Goal: Task Accomplishment & Management: Use online tool/utility

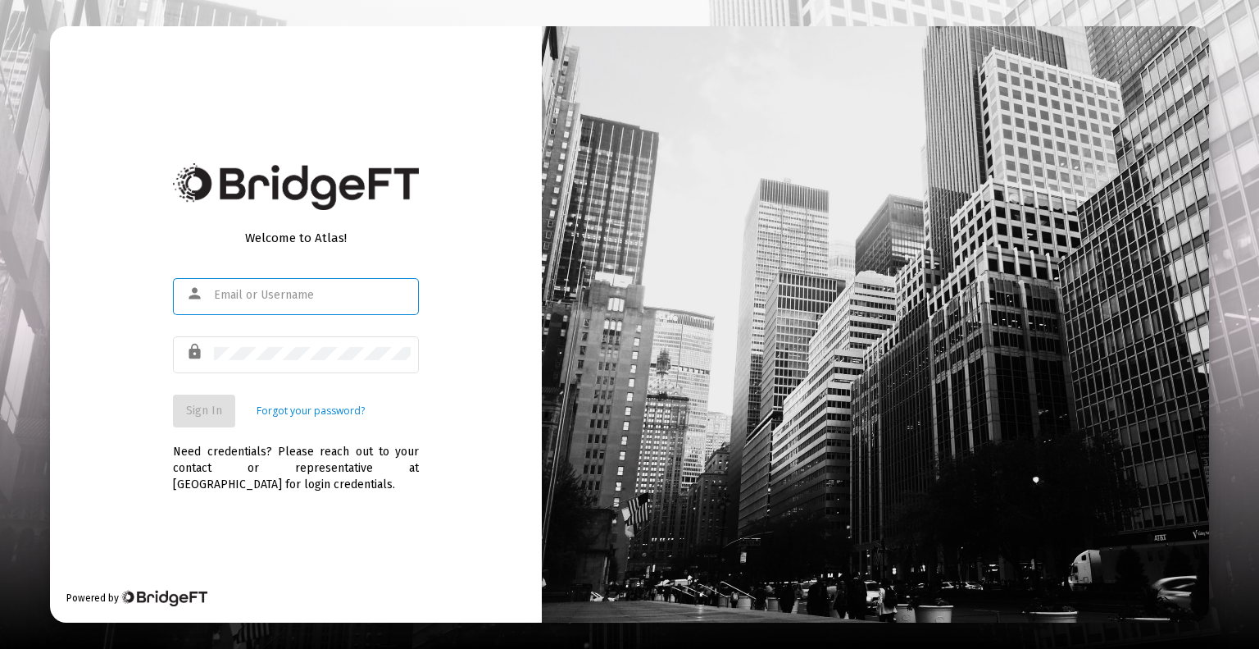
type input "[PERSON_NAME][EMAIL_ADDRESS][DOMAIN_NAME]"
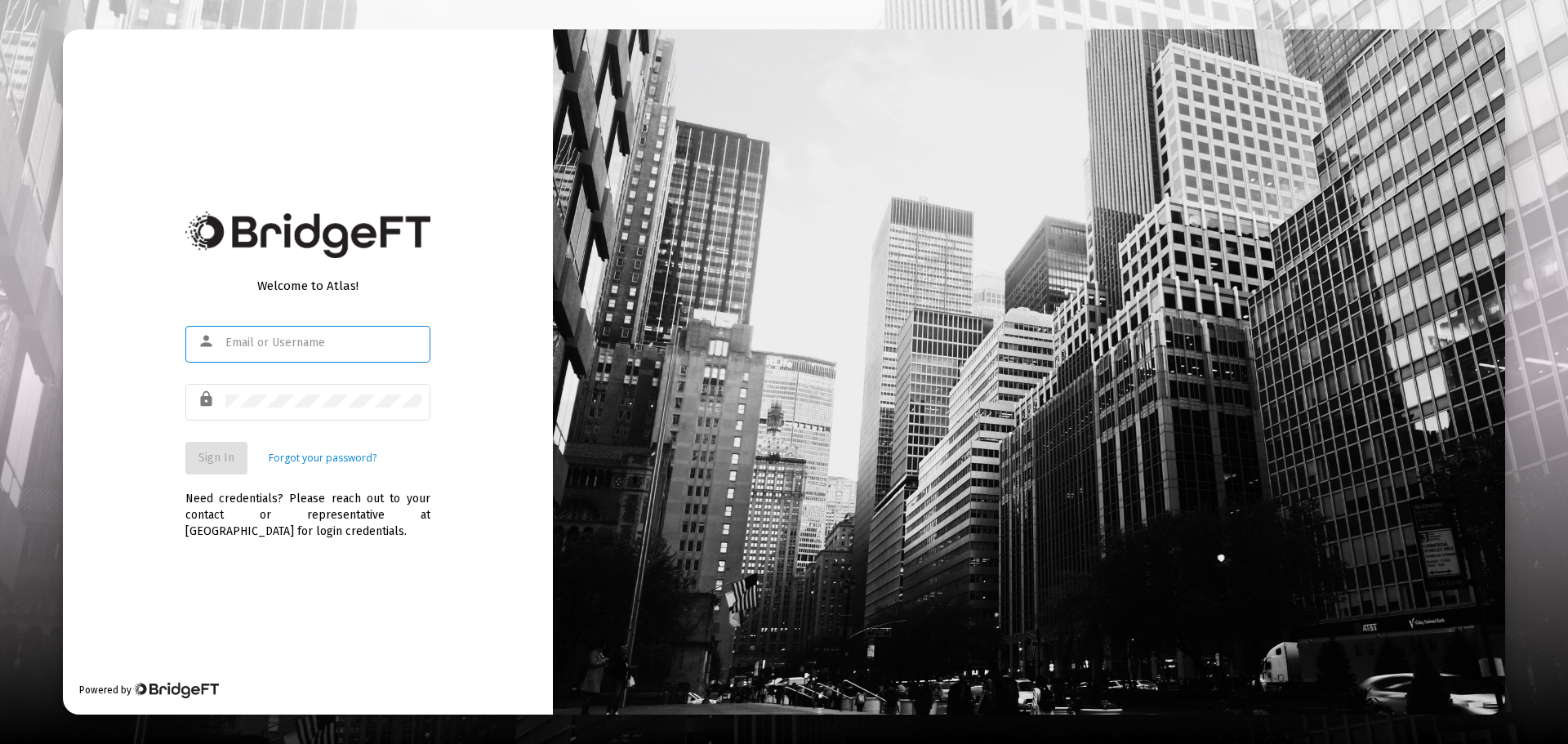
type input "[PERSON_NAME][EMAIL_ADDRESS][DOMAIN_NAME]"
click at [232, 455] on span "Sign In" at bounding box center [216, 458] width 36 height 14
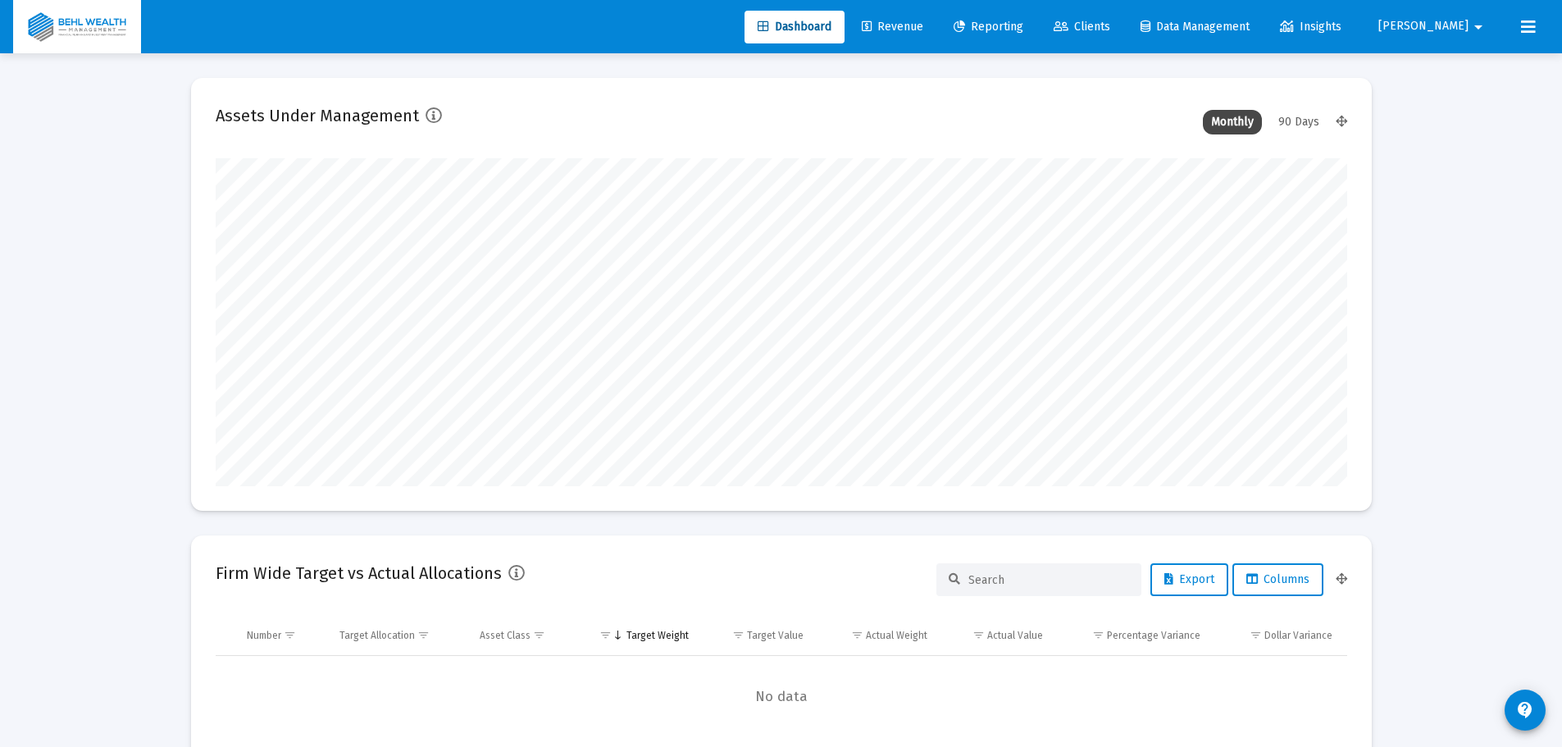
scroll to position [328, 609]
type input "[PERSON_NAME][EMAIL_ADDRESS][DOMAIN_NAME]"
type input "[DATE]"
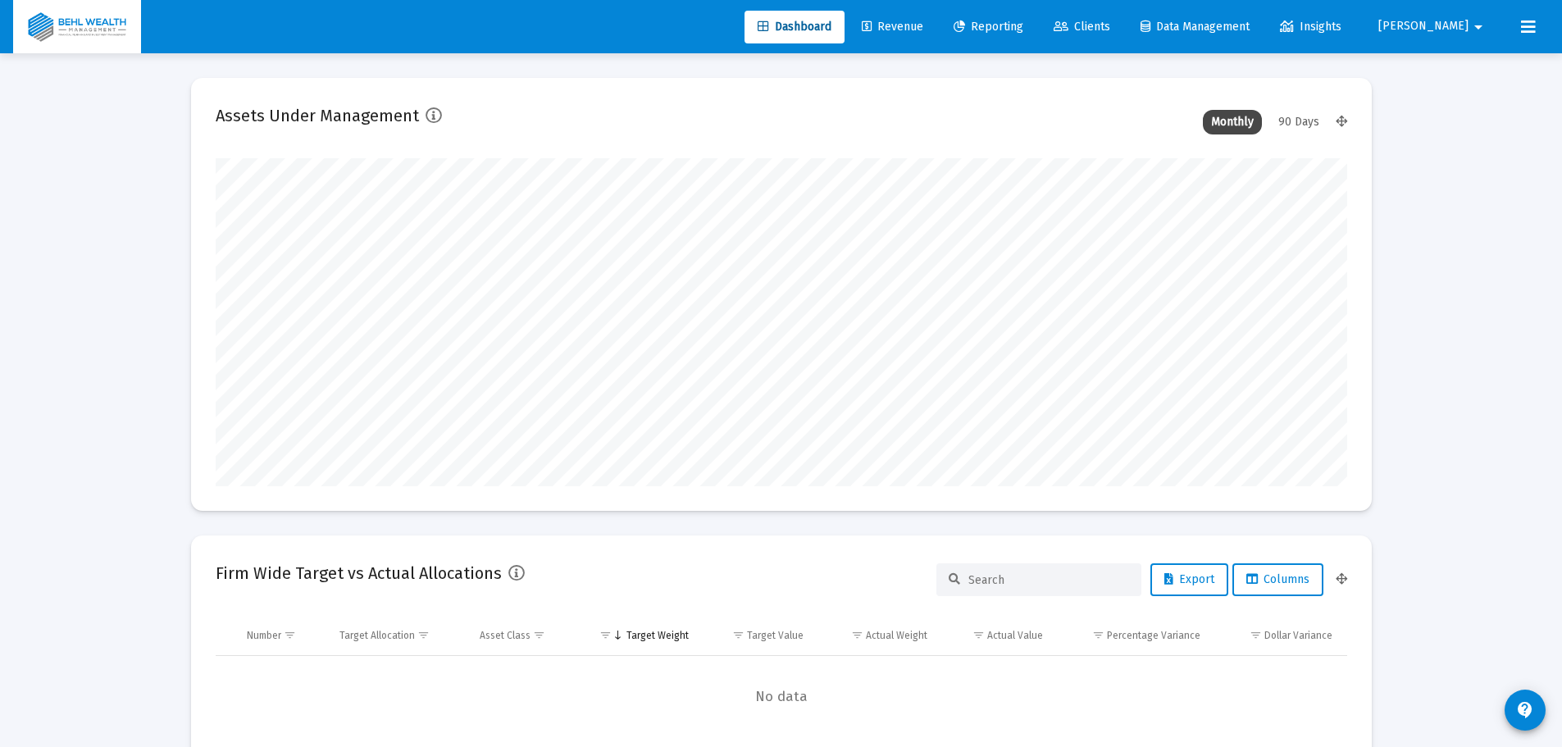
scroll to position [328, 529]
click at [923, 32] on span "Revenue" at bounding box center [892, 27] width 61 height 14
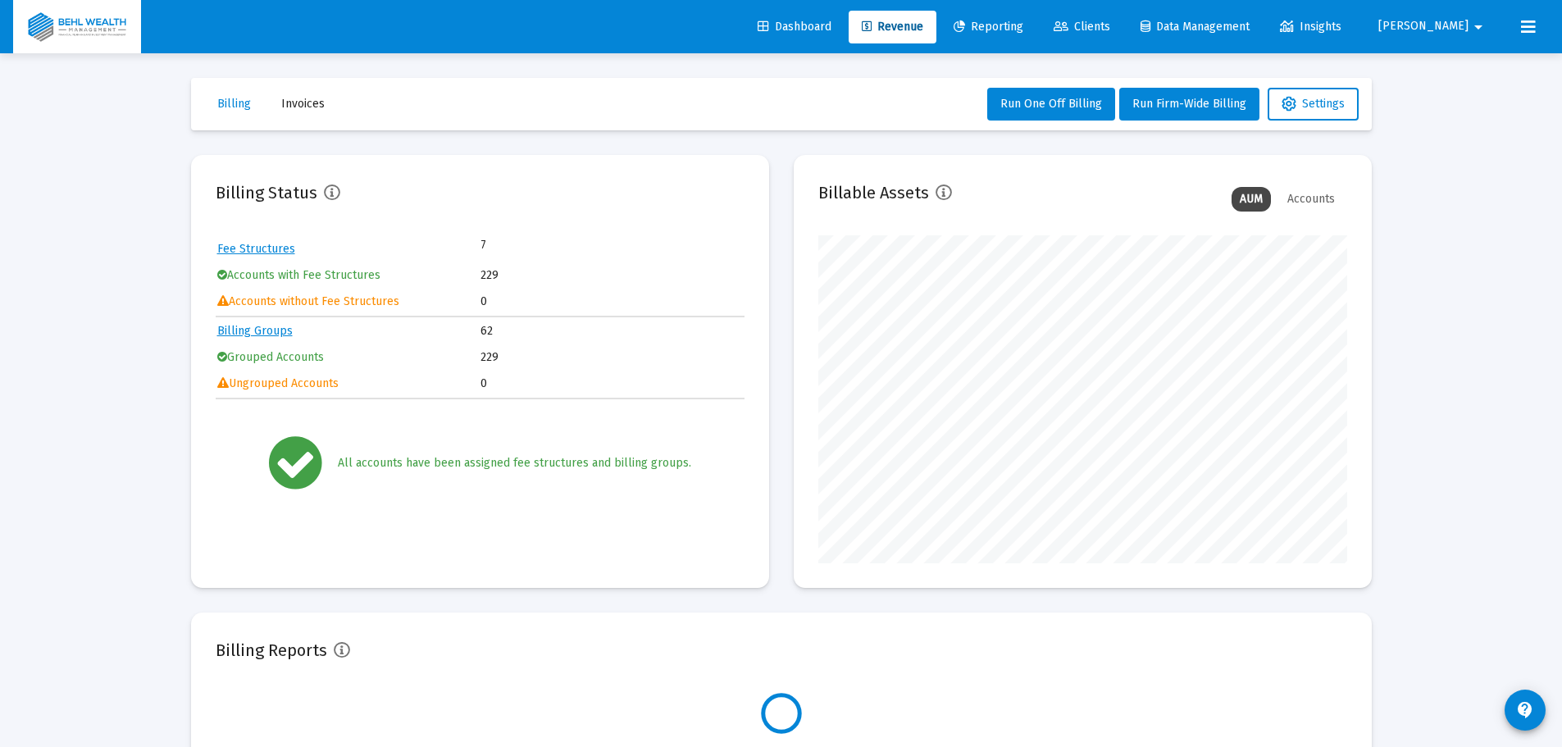
scroll to position [328, 529]
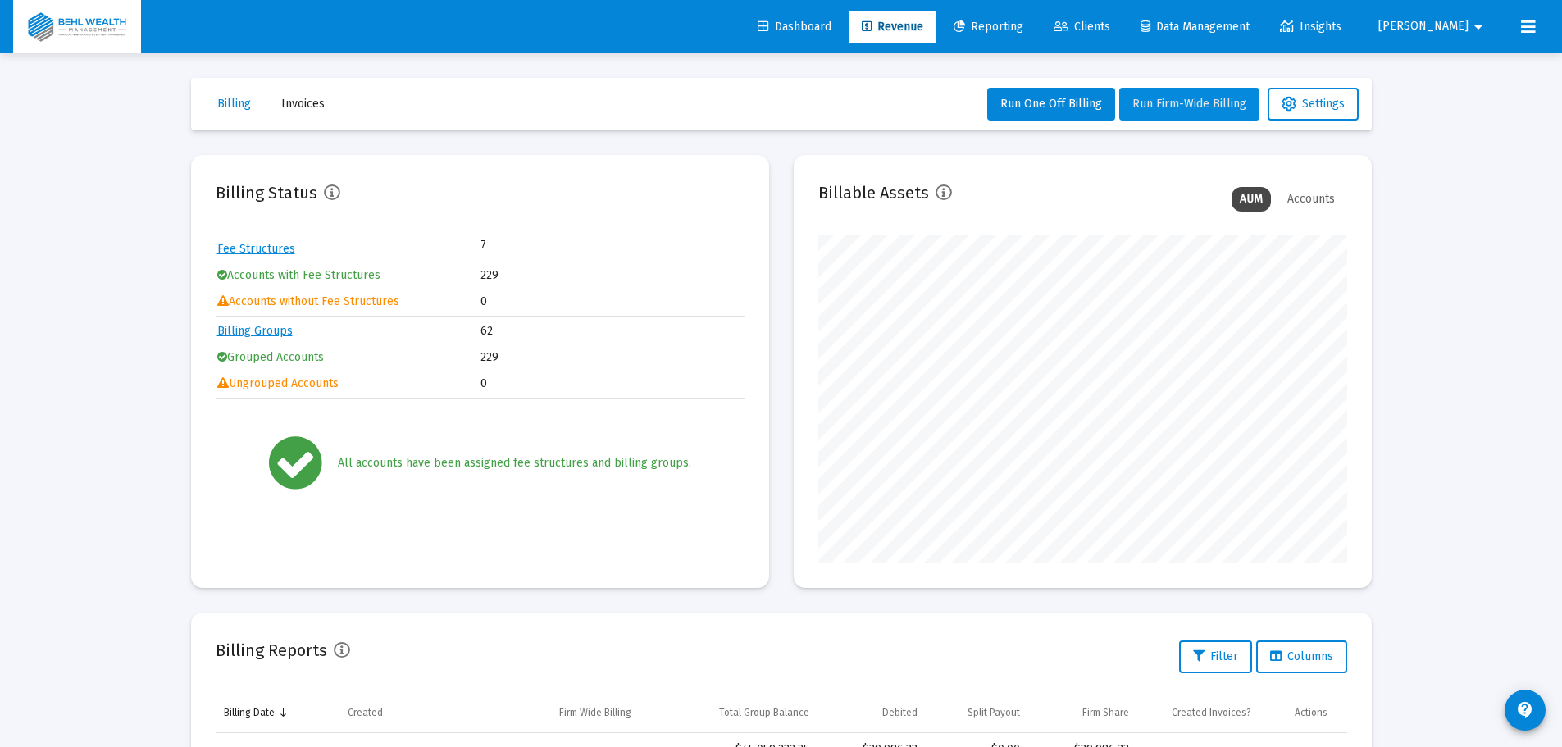
click at [1149, 97] on span "Run Firm-Wide Billing" at bounding box center [1189, 104] width 114 height 14
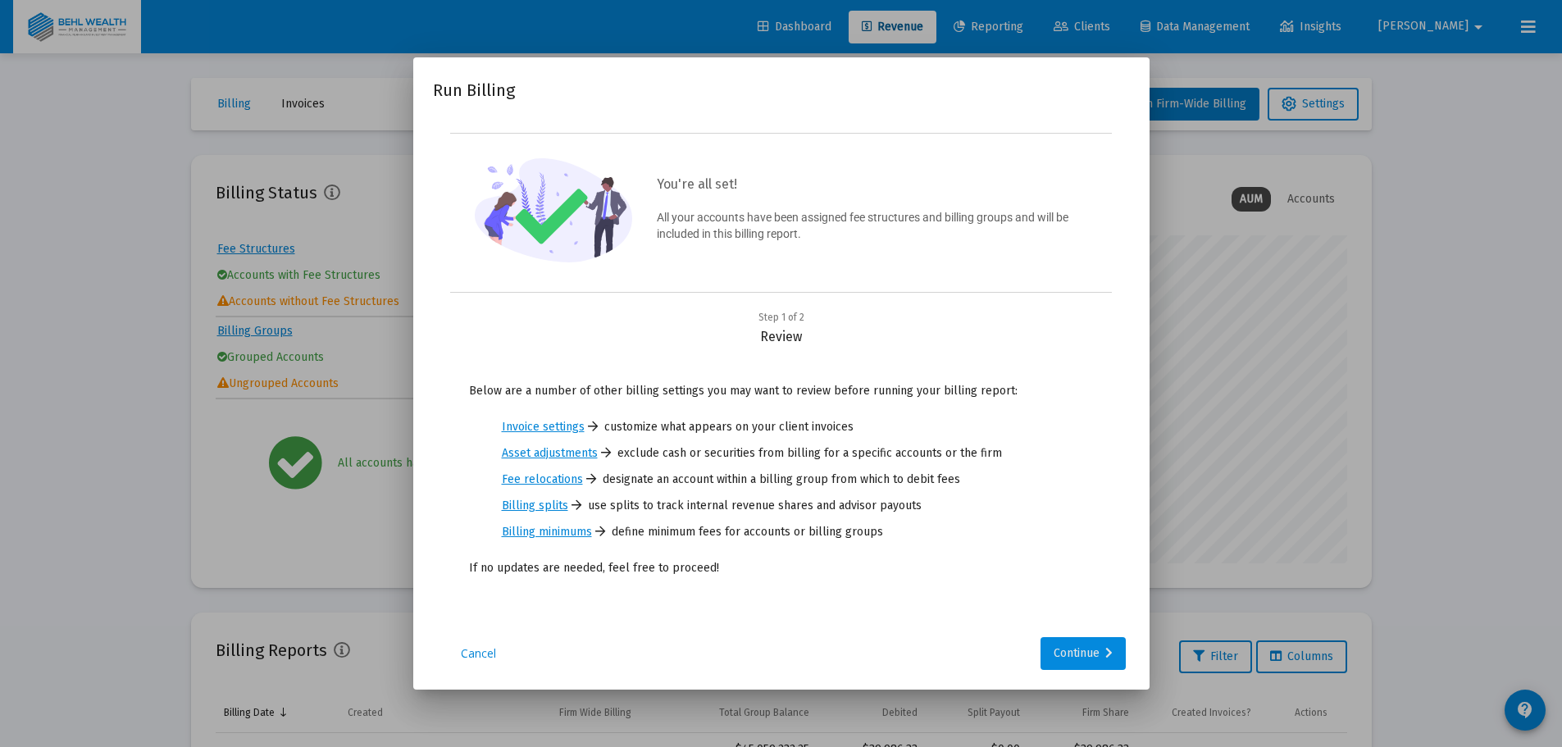
click at [1077, 665] on div "Continue" at bounding box center [1083, 653] width 59 height 33
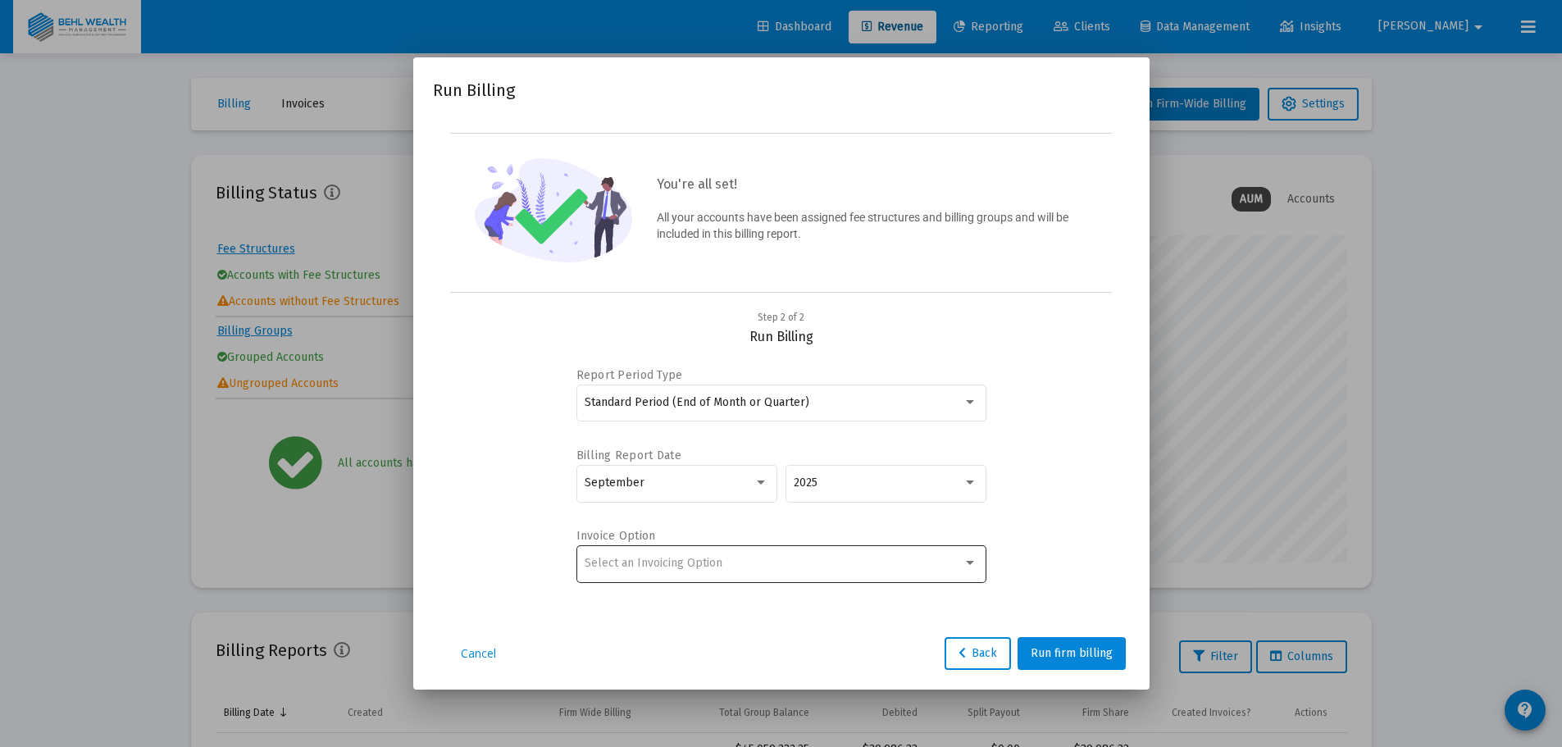
click at [763, 562] on div "Select an Invoicing Option" at bounding box center [774, 563] width 378 height 13
click at [687, 570] on span "No Invoice" at bounding box center [781, 562] width 393 height 34
click at [1082, 647] on span "Run firm billing" at bounding box center [1072, 653] width 82 height 14
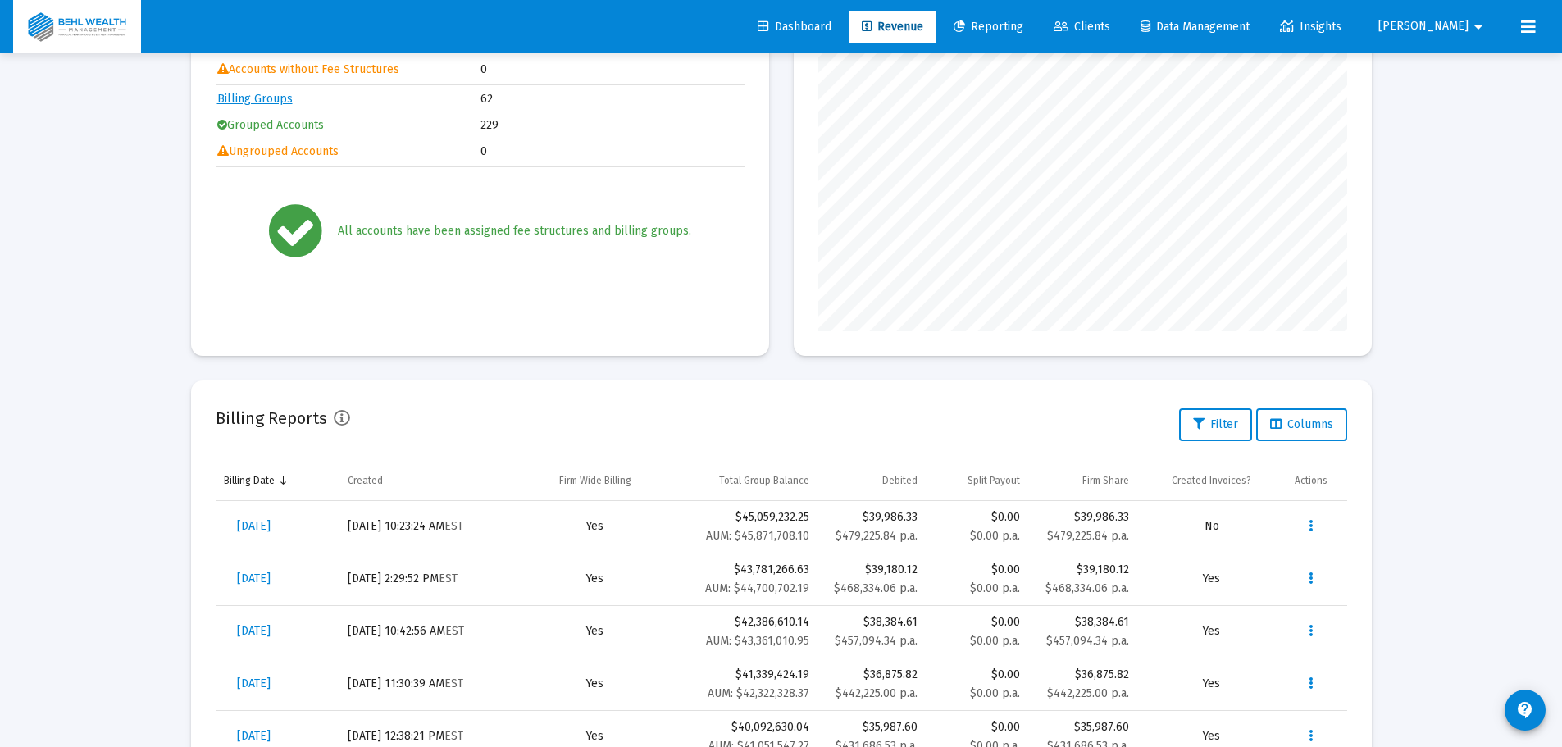
scroll to position [114, 0]
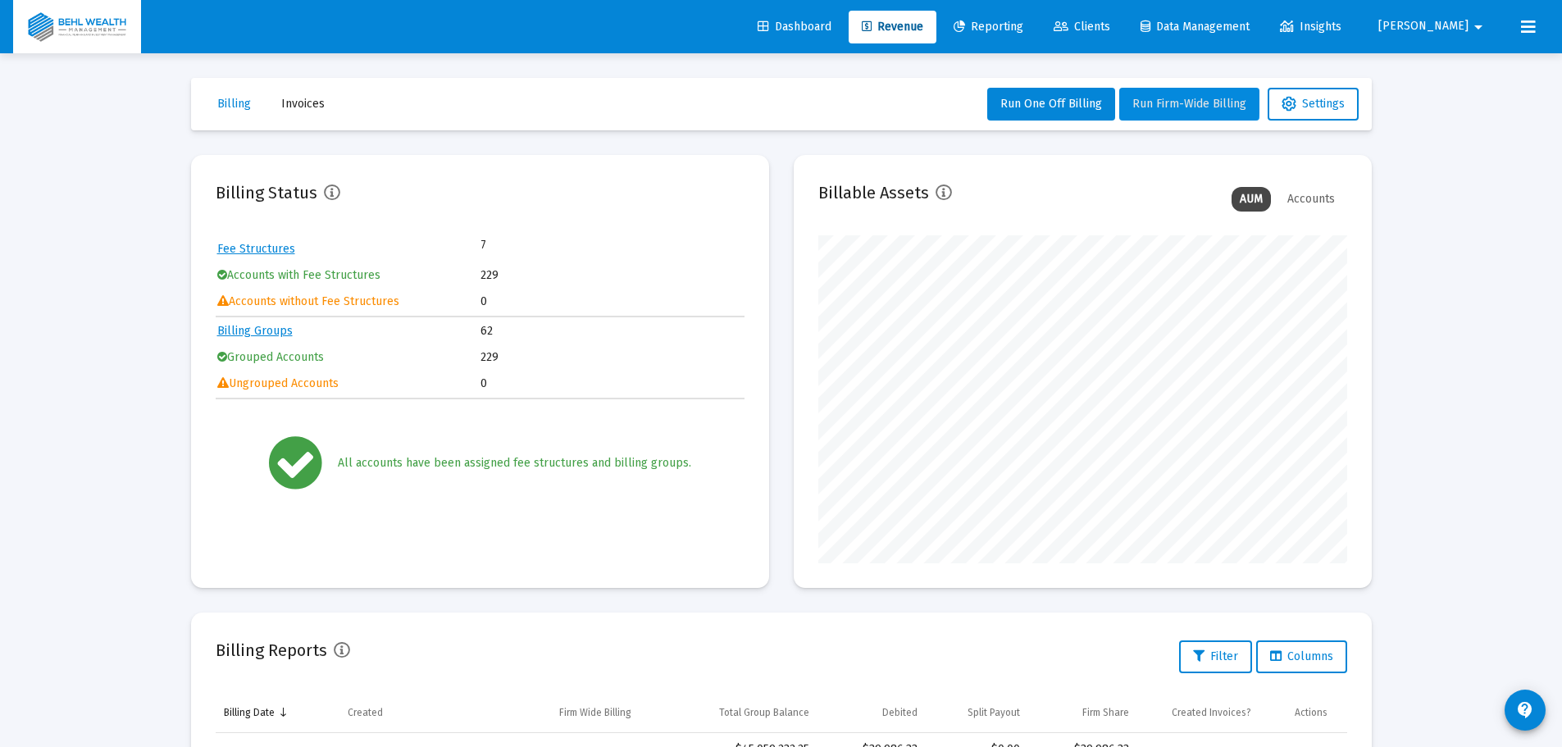
click at [1162, 95] on button "Run Firm-Wide Billing" at bounding box center [1189, 104] width 140 height 33
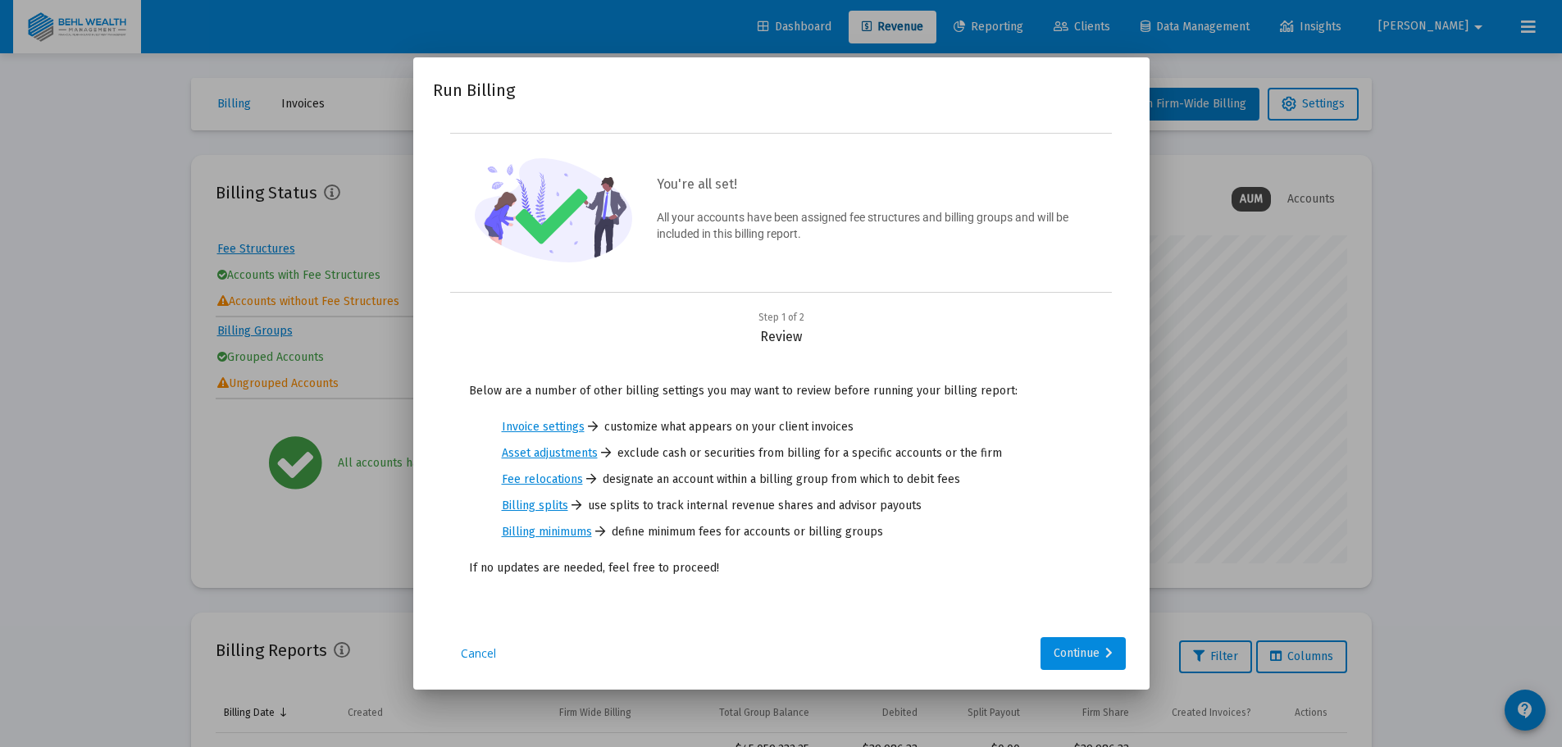
click at [1087, 659] on div "Continue" at bounding box center [1083, 653] width 59 height 33
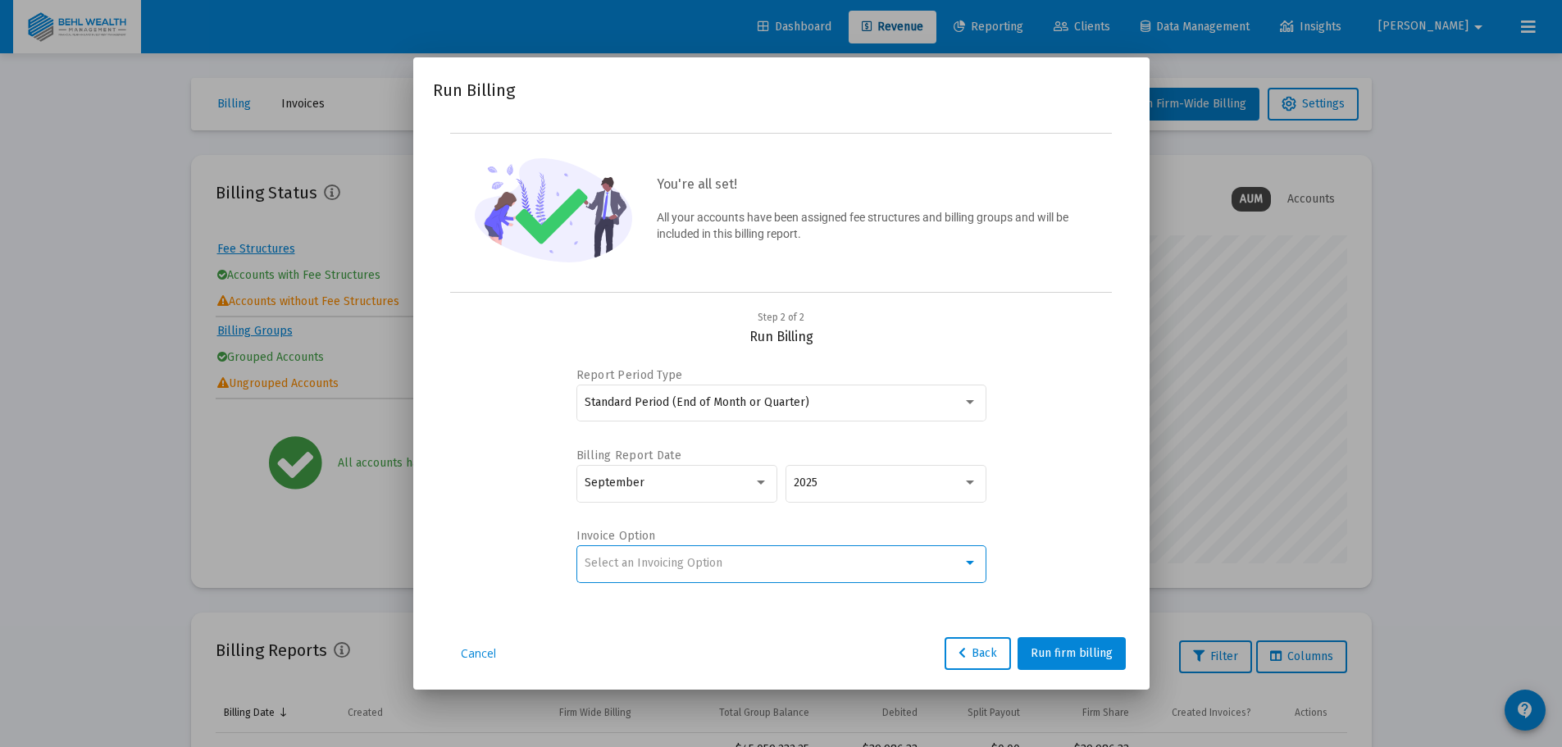
click at [708, 556] on span "Select an Invoicing Option" at bounding box center [654, 563] width 138 height 14
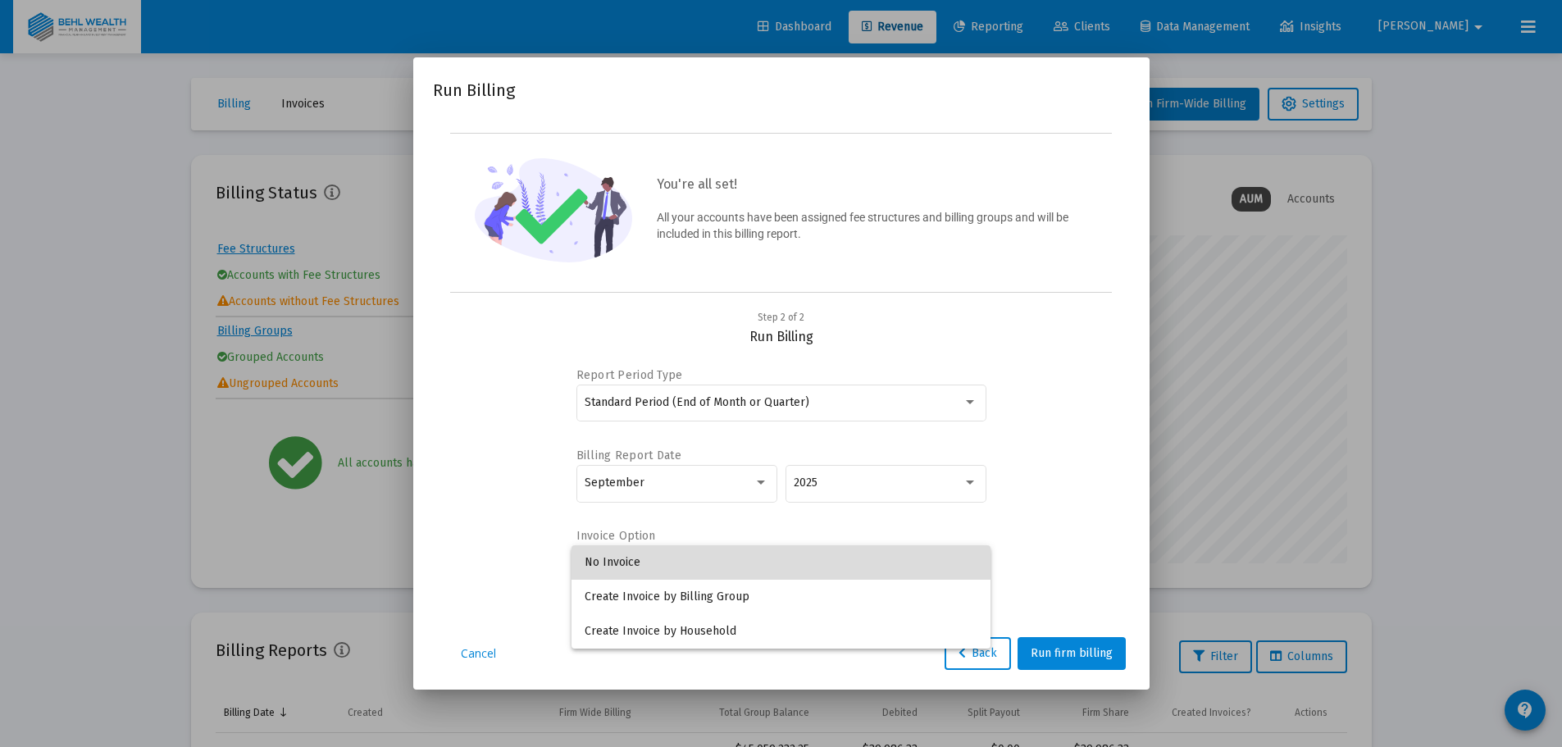
click at [709, 562] on span "No Invoice" at bounding box center [781, 562] width 393 height 34
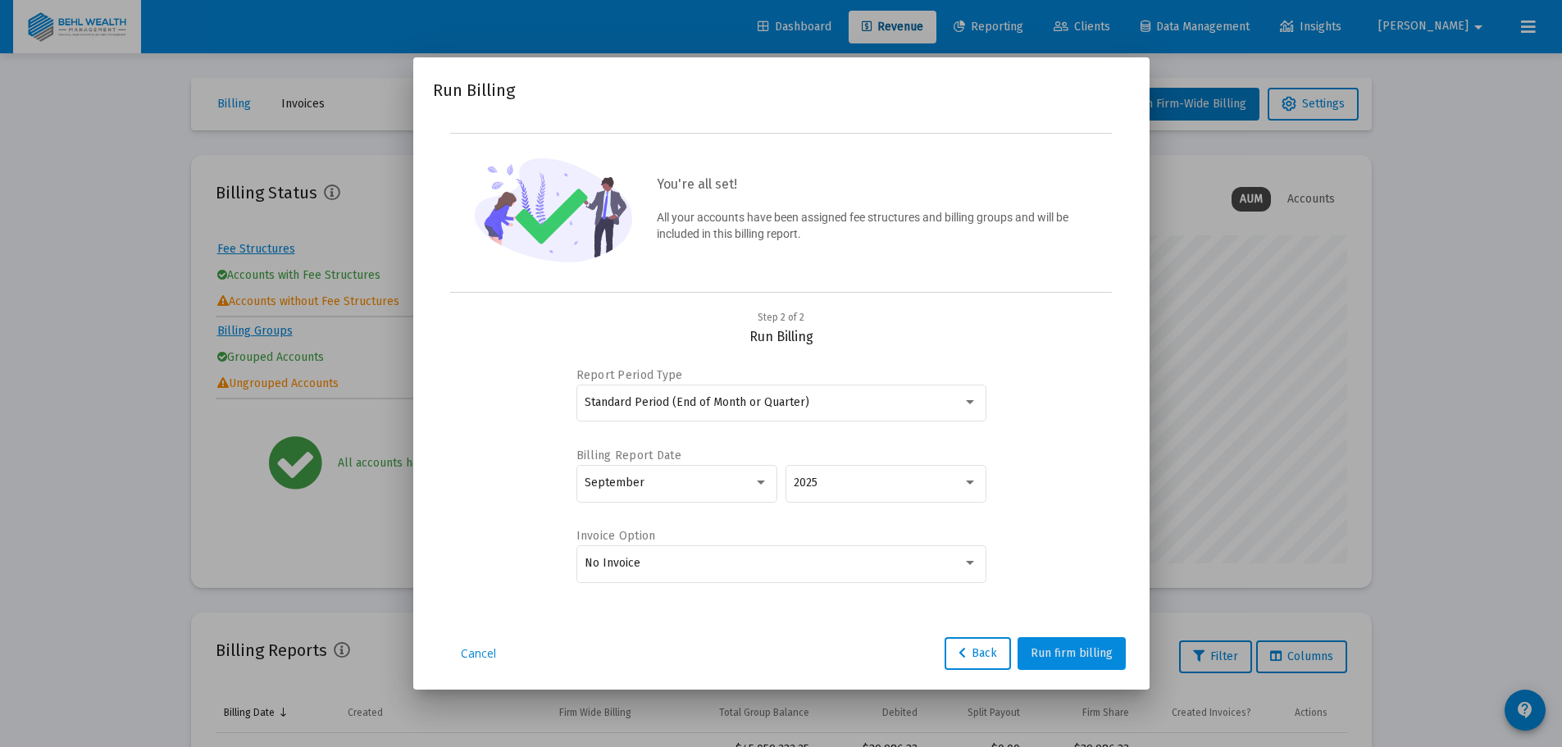
click at [1064, 644] on button "Run firm billing" at bounding box center [1072, 653] width 108 height 33
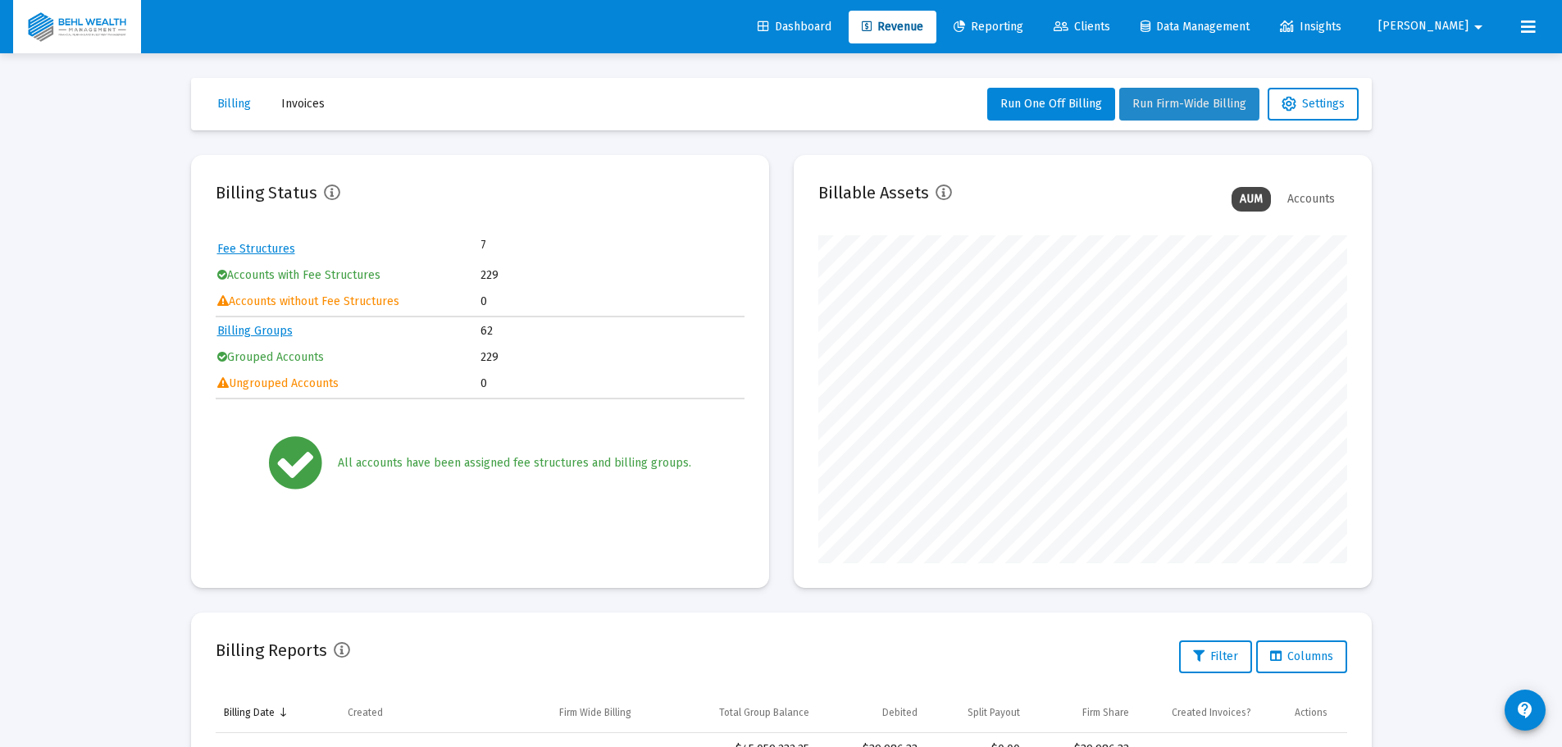
scroll to position [328, 0]
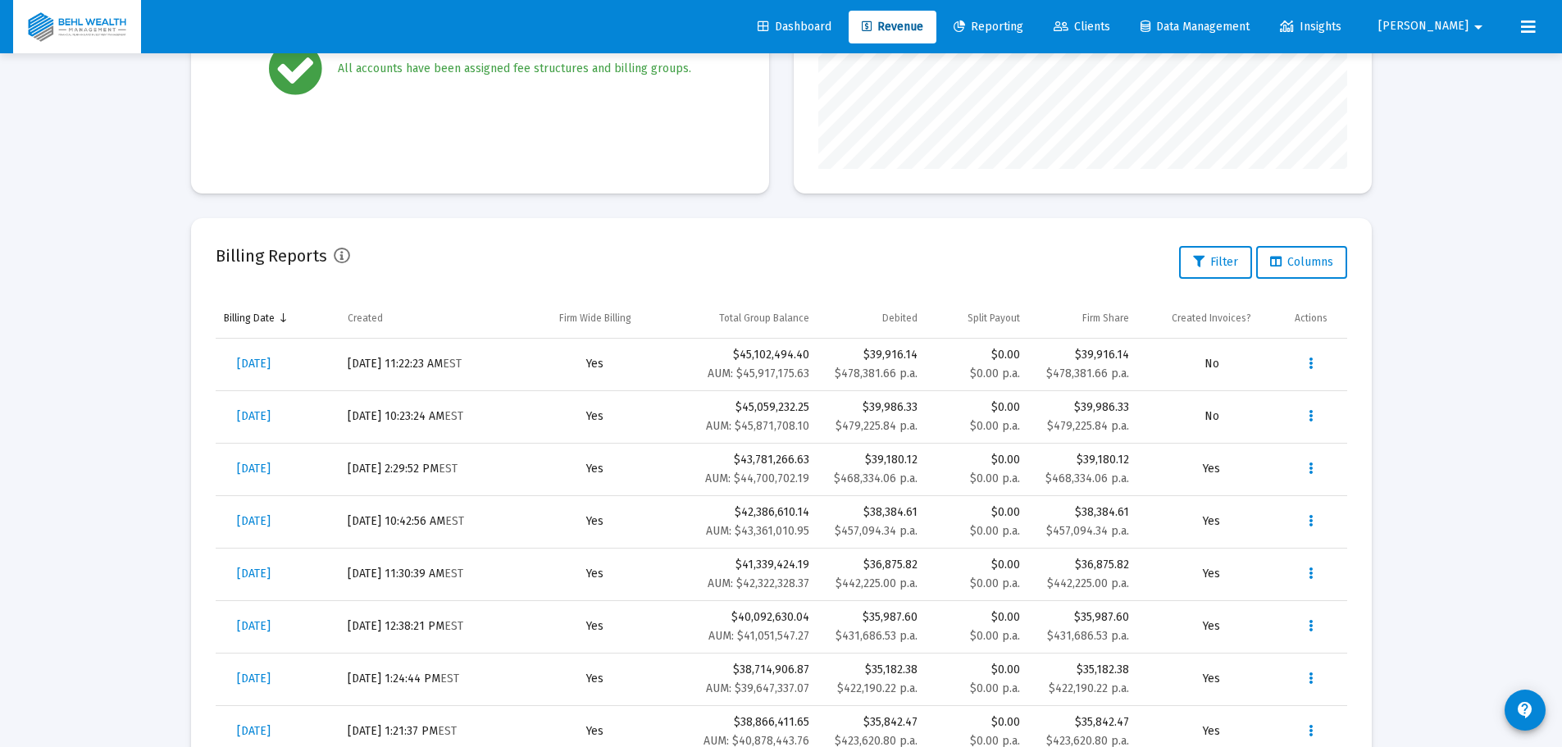
scroll to position [410, 0]
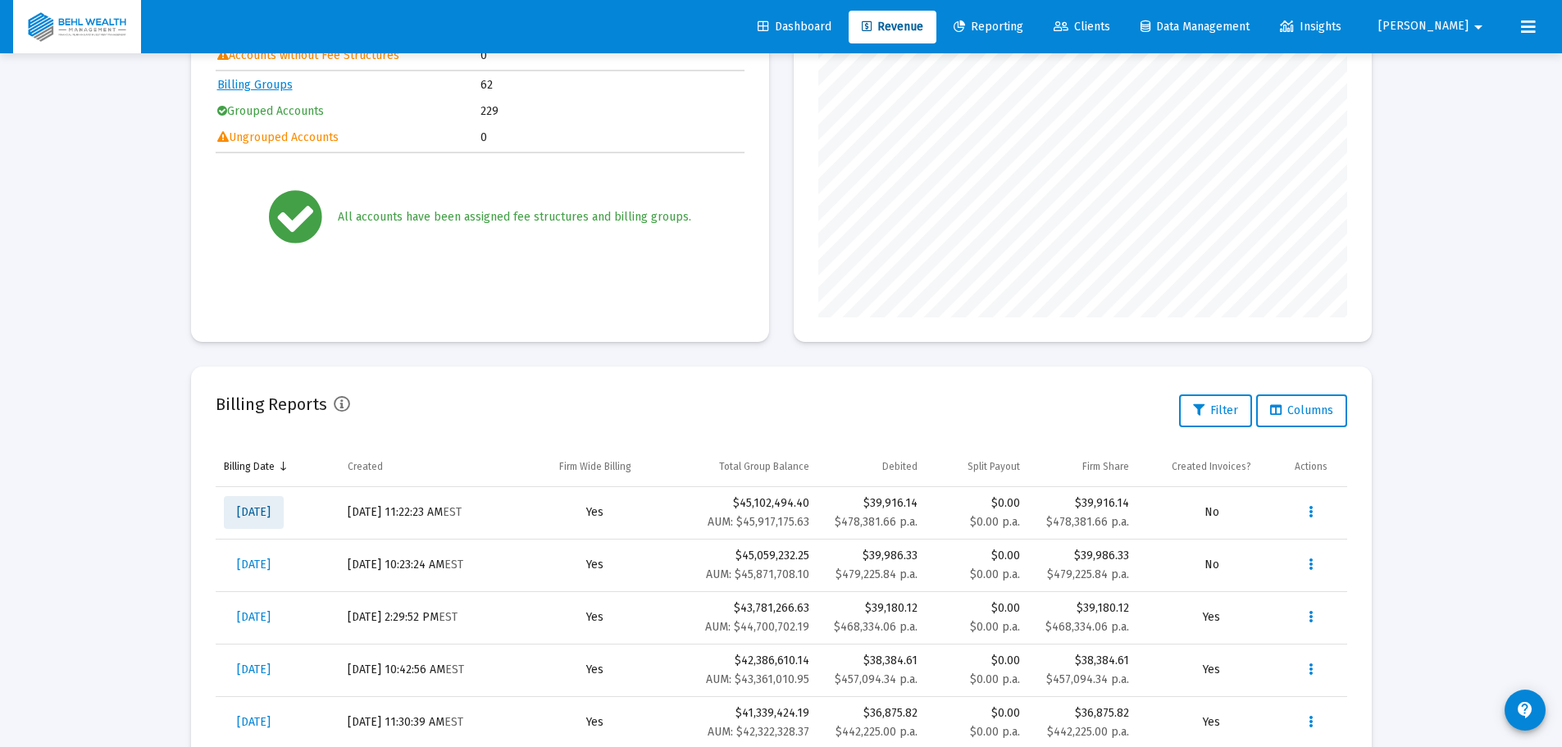
click at [271, 508] on span "[DATE]" at bounding box center [254, 512] width 34 height 14
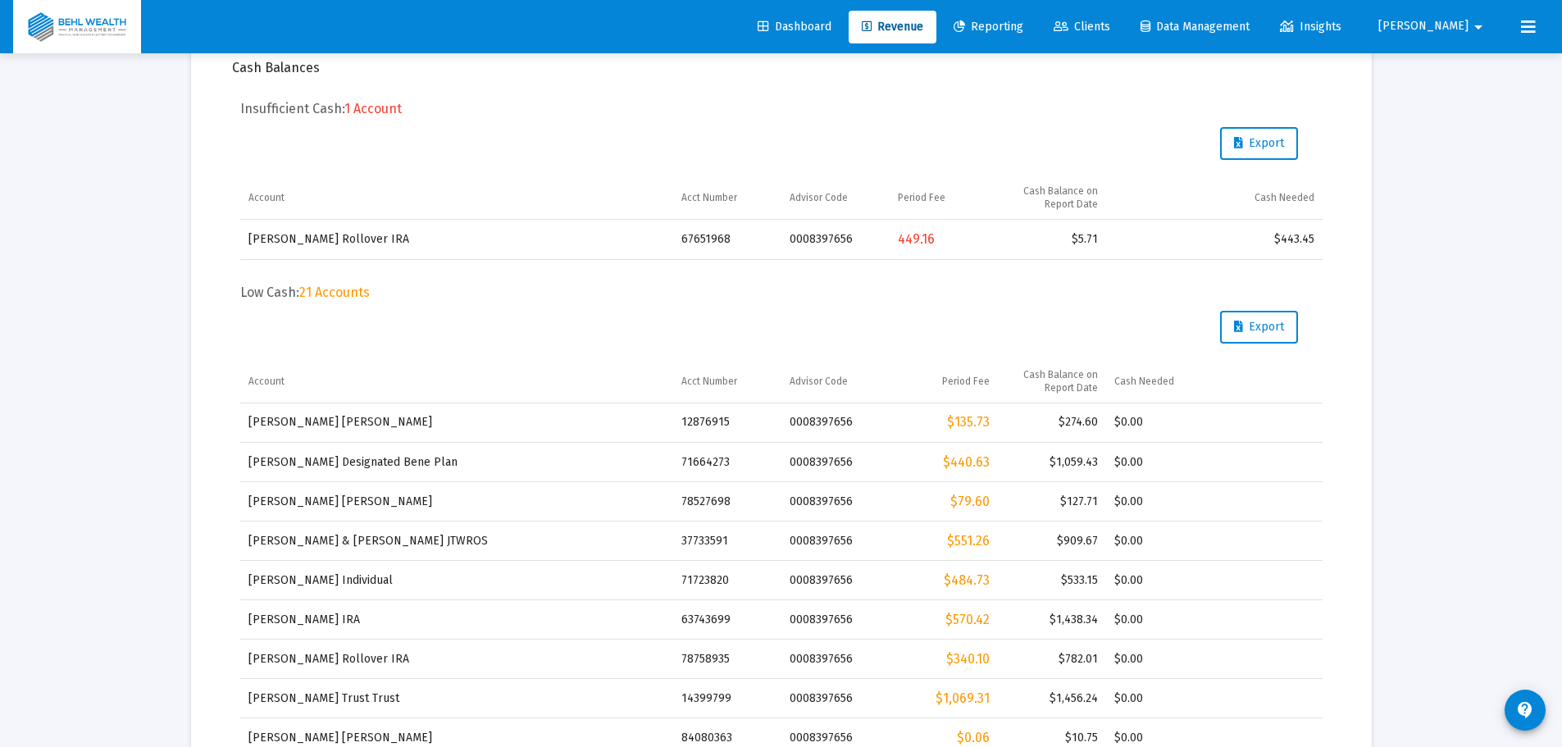
scroll to position [545, 0]
